Goal: Find specific page/section: Find specific page/section

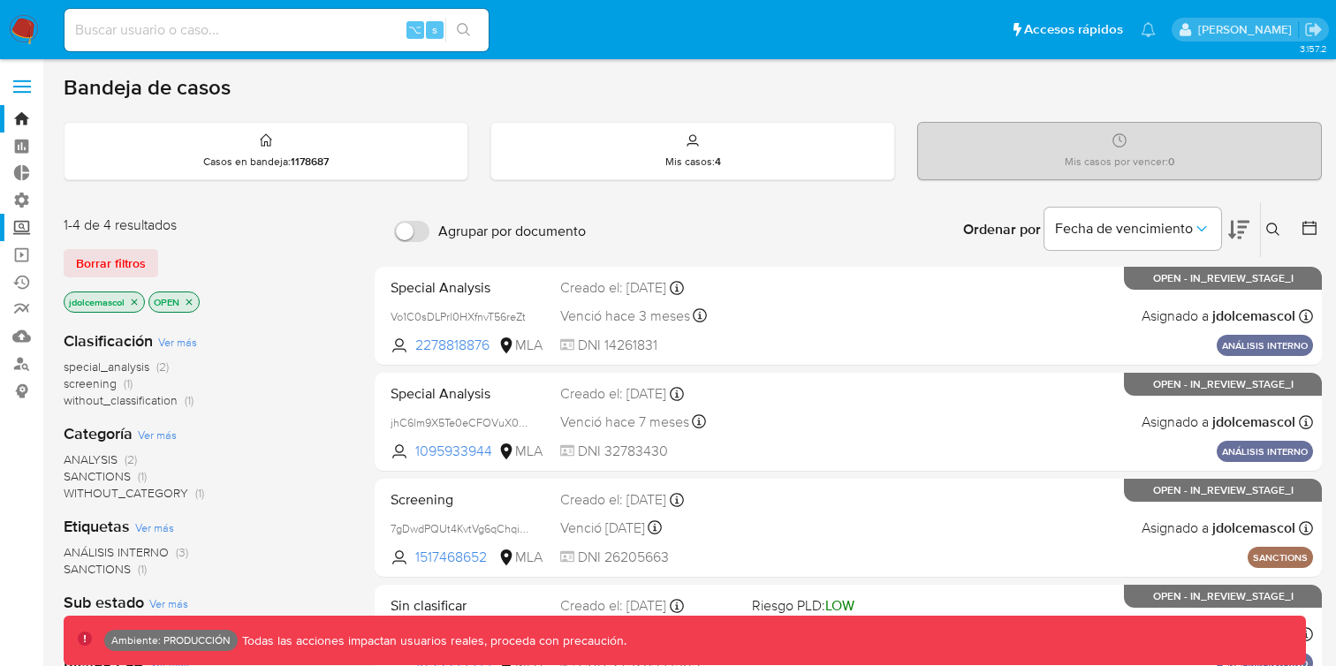
click at [35, 227] on label "Screening" at bounding box center [105, 227] width 210 height 27
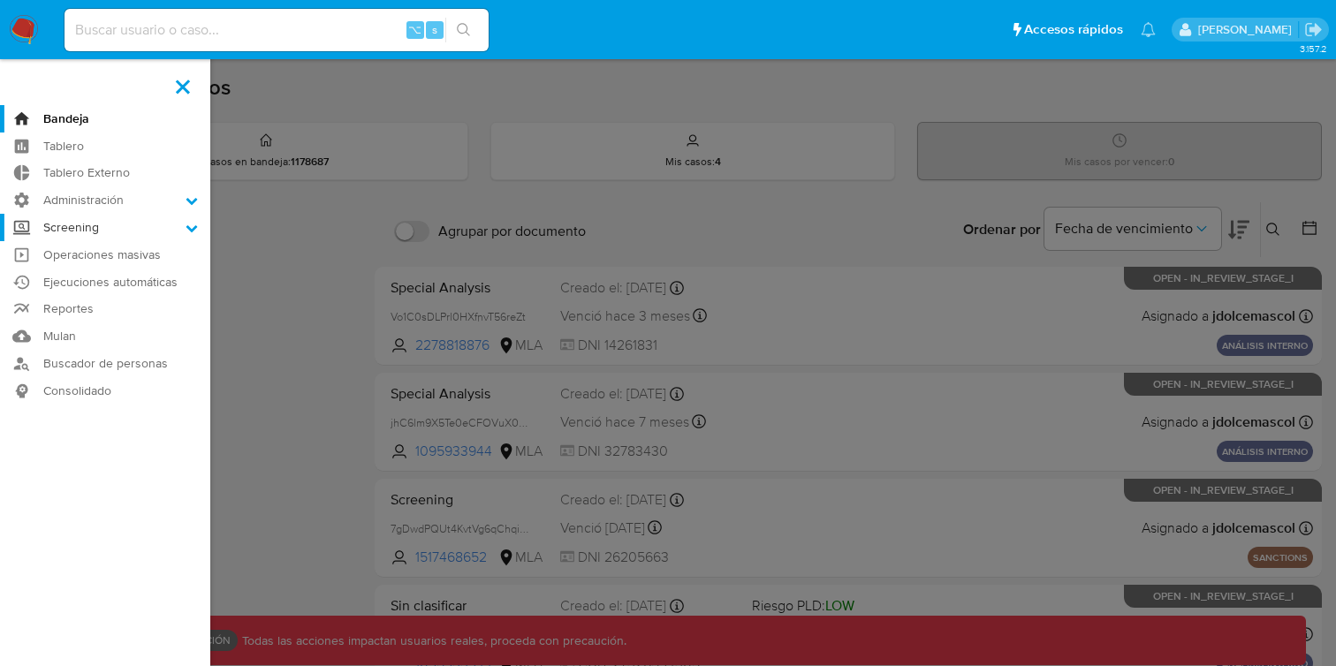
click at [0, 0] on input "Screening" at bounding box center [0, 0] width 0 height 0
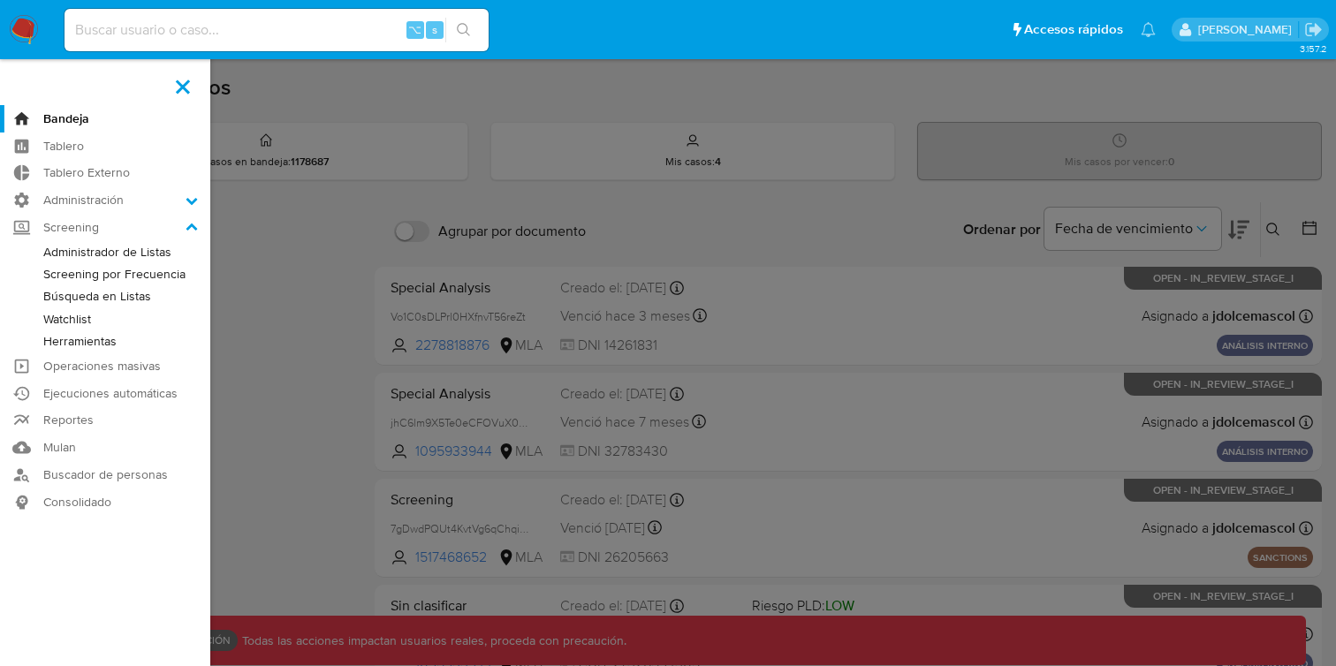
click at [105, 255] on link "Administrador de Listas" at bounding box center [105, 252] width 210 height 22
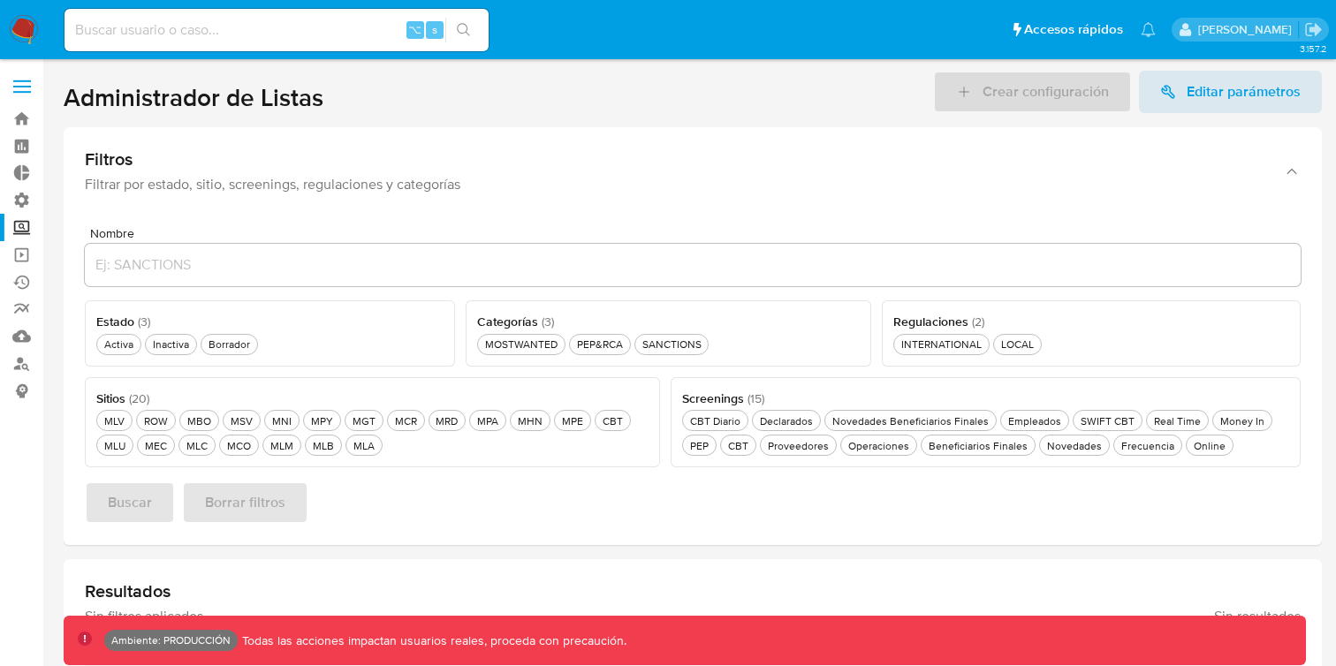
click at [34, 26] on img at bounding box center [24, 30] width 30 height 30
